Goal: Ask a question: Seek information or help from site administrators or community

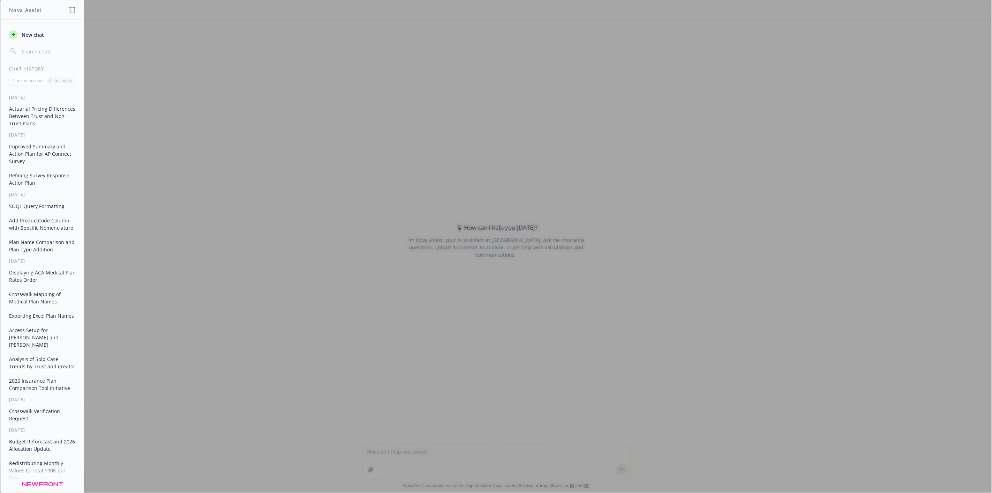
click at [35, 35] on span "New chat" at bounding box center [32, 34] width 24 height 7
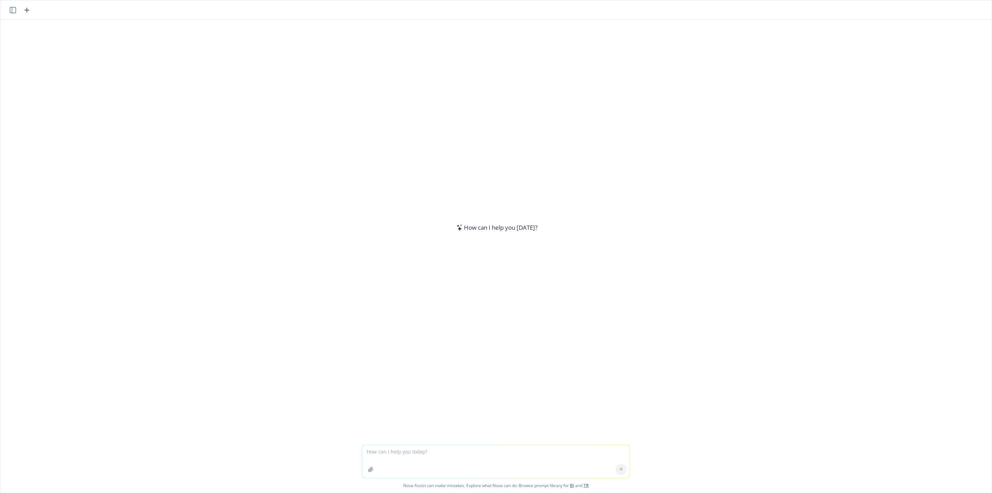
click at [380, 453] on textarea at bounding box center [495, 461] width 267 height 33
type textarea "split this into, first versus last name:"
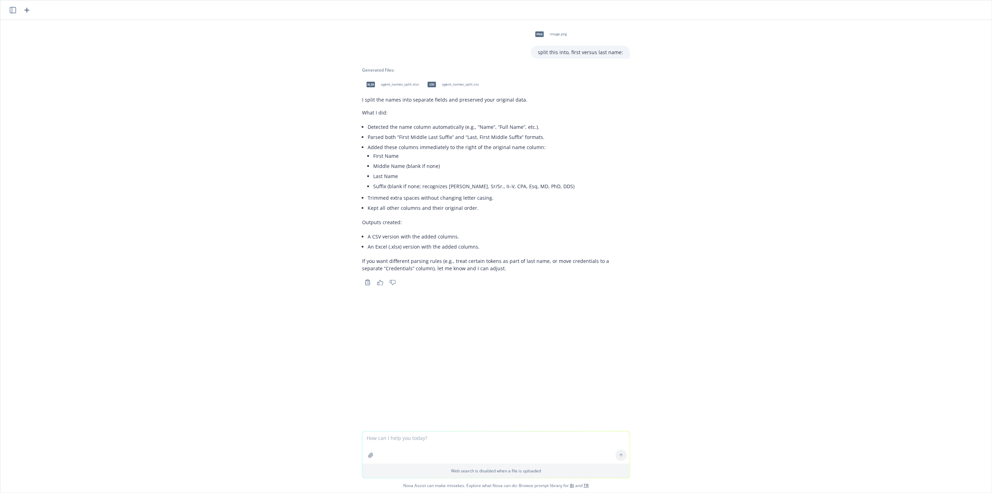
click at [466, 449] on textarea at bounding box center [495, 447] width 267 height 32
type textarea "provide it in a table here"
click at [384, 83] on span "agent_names_split.xlsx" at bounding box center [400, 84] width 38 height 5
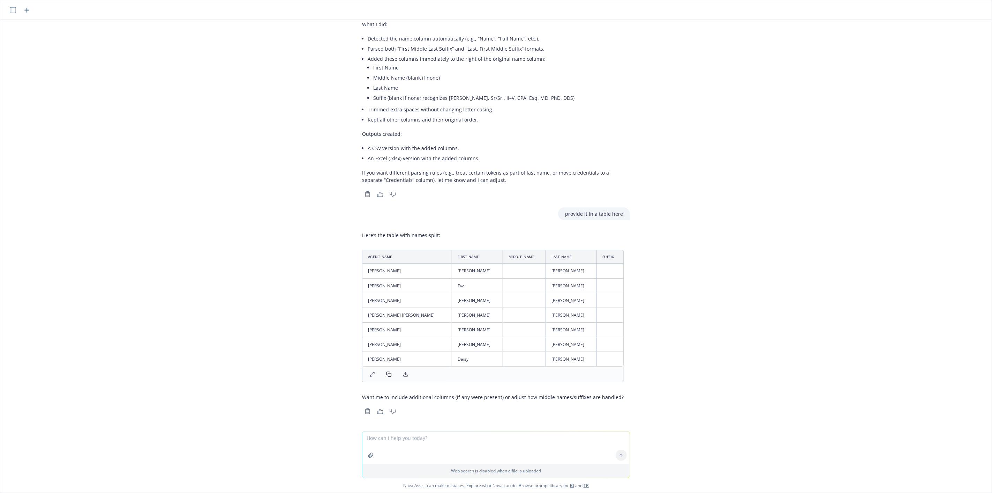
scroll to position [89, 0]
drag, startPoint x: 831, startPoint y: 133, endPoint x: 824, endPoint y: 131, distance: 7.3
click at [831, 133] on div "png image.png split this into, first versus last name: Generated Files: xlsx ag…" at bounding box center [495, 225] width 991 height 411
